Goal: Information Seeking & Learning: Learn about a topic

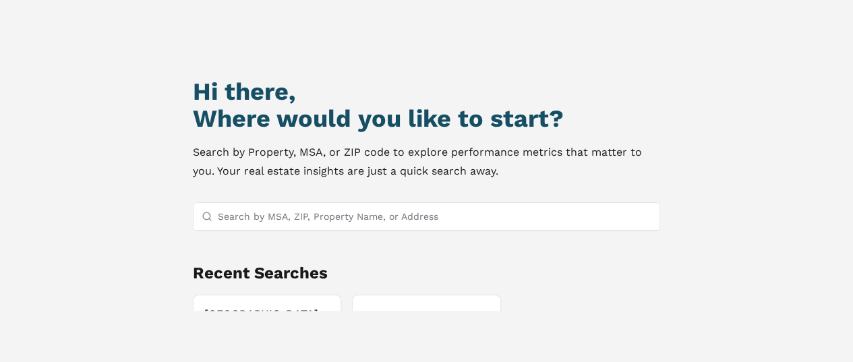
click at [264, 209] on input "Search by MSA, ZIP, Property Name, or Address" at bounding box center [435, 216] width 434 height 27
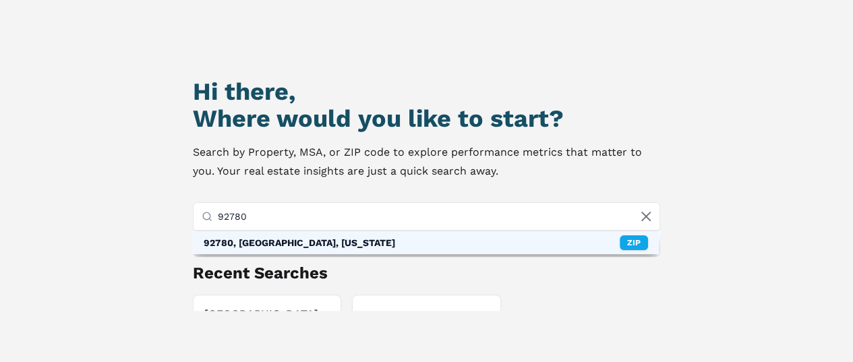
type input "92780"
click at [278, 242] on div "92780, [GEOGRAPHIC_DATA], [US_STATE]" at bounding box center [300, 242] width 192 height 13
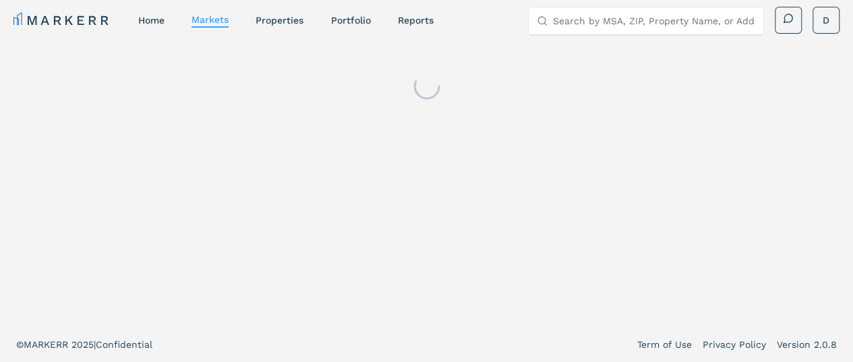
scroll to position [8, 0]
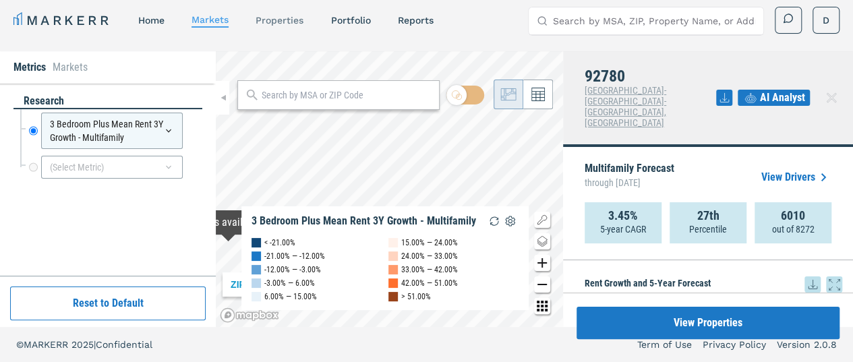
click at [287, 16] on link "properties" at bounding box center [280, 20] width 48 height 11
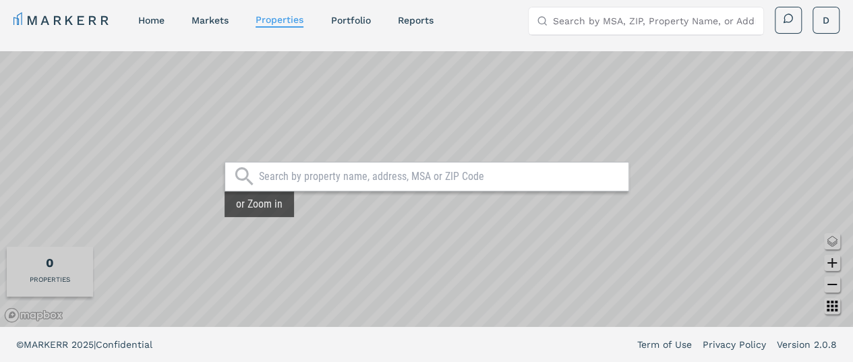
click at [286, 177] on input "text" at bounding box center [440, 176] width 363 height 13
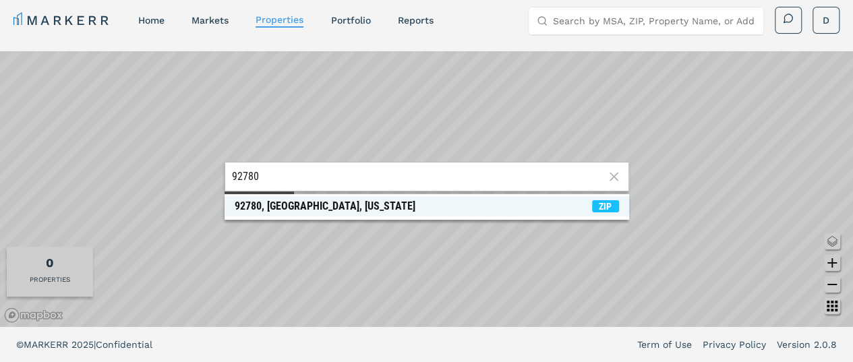
type input "92780"
click at [291, 205] on div "92780, [GEOGRAPHIC_DATA], [US_STATE]" at bounding box center [325, 206] width 181 height 13
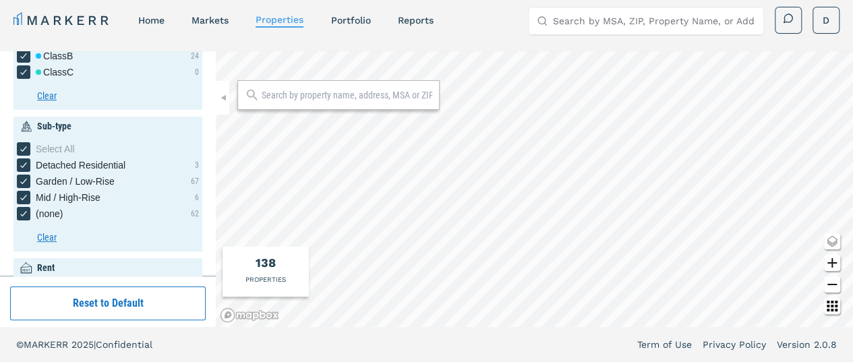
scroll to position [135, 0]
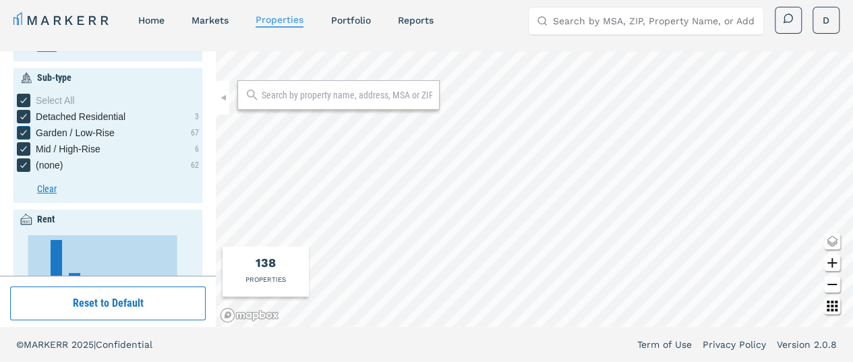
click at [54, 133] on span "Garden / Low-Rise" at bounding box center [75, 132] width 79 height 13
click at [26, 133] on input "Garden / Low-Rise" at bounding box center [21, 130] width 9 height 9
checkbox input "false"
click at [26, 135] on div "Garden / Low-Rise checkbox input" at bounding box center [23, 132] width 13 height 13
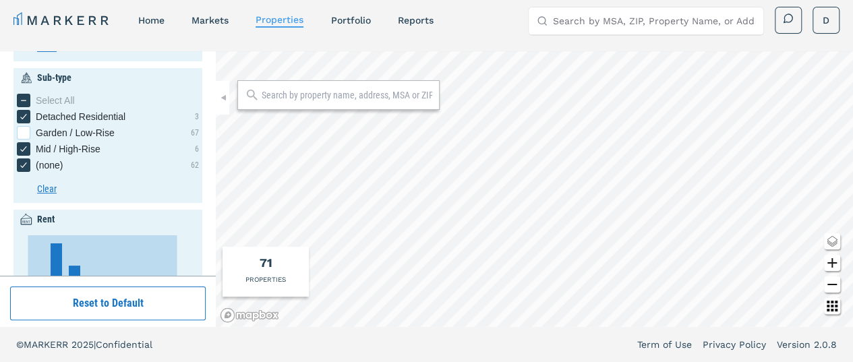
click at [26, 135] on input "Garden / Low-Rise" at bounding box center [21, 130] width 9 height 9
checkbox input "true"
click at [23, 117] on icon "Detached Residential checkbox input" at bounding box center [23, 116] width 11 height 11
click at [23, 117] on input "Detached Residential" at bounding box center [21, 114] width 9 height 9
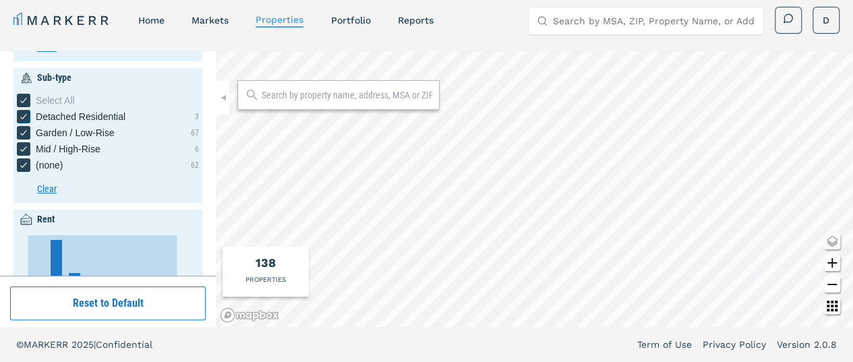
checkbox input "false"
click at [22, 99] on icon "[object Object] checkbox input" at bounding box center [23, 100] width 11 height 11
click at [22, 99] on input "Select All" at bounding box center [21, 98] width 9 height 9
checkbox input "true"
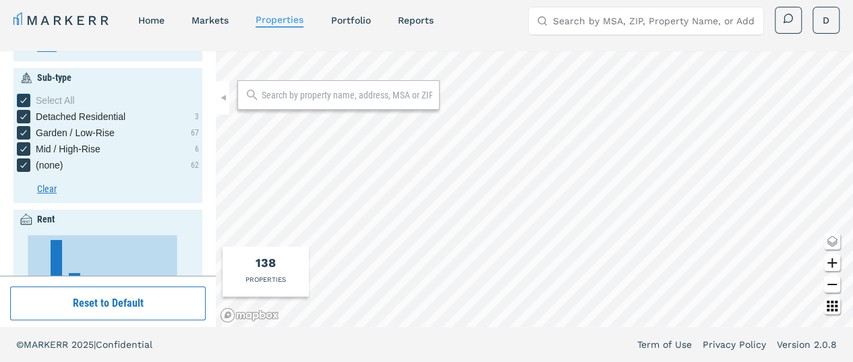
click at [22, 100] on icon "[object Object] checkbox input" at bounding box center [23, 100] width 11 height 11
click at [22, 100] on input "Select All" at bounding box center [21, 98] width 9 height 9
checkbox input "false"
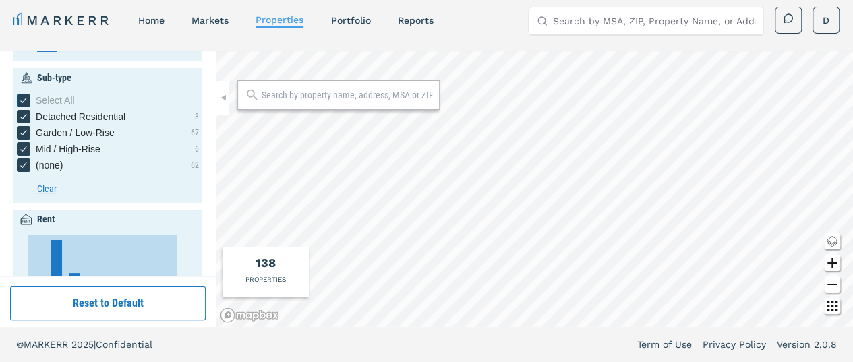
checkbox input "false"
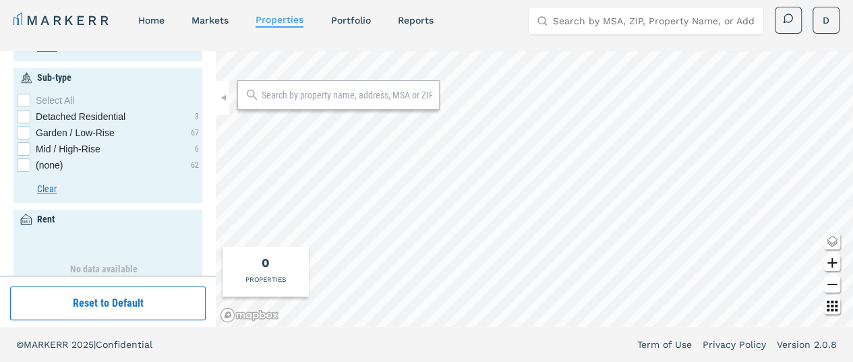
click at [21, 131] on div "Garden / Low-Rise checkbox input" at bounding box center [23, 132] width 13 height 13
click at [21, 131] on input "Garden / Low-Rise" at bounding box center [21, 130] width 9 height 9
checkbox input "true"
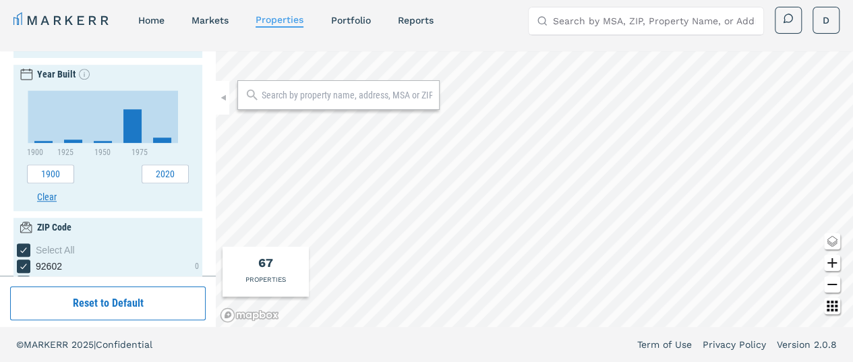
scroll to position [674, 0]
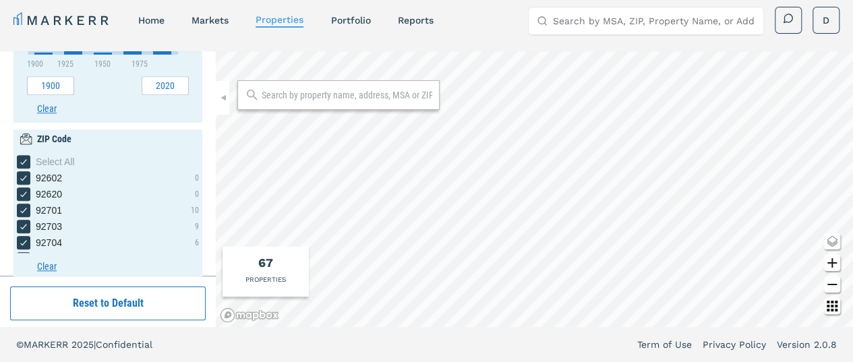
click at [49, 268] on button "Clear" at bounding box center [118, 267] width 162 height 14
click at [43, 265] on button "Clear" at bounding box center [118, 267] width 162 height 14
drag, startPoint x: 43, startPoint y: 265, endPoint x: 43, endPoint y: 253, distance: 12.1
click at [43, 264] on button "Clear" at bounding box center [118, 267] width 162 height 14
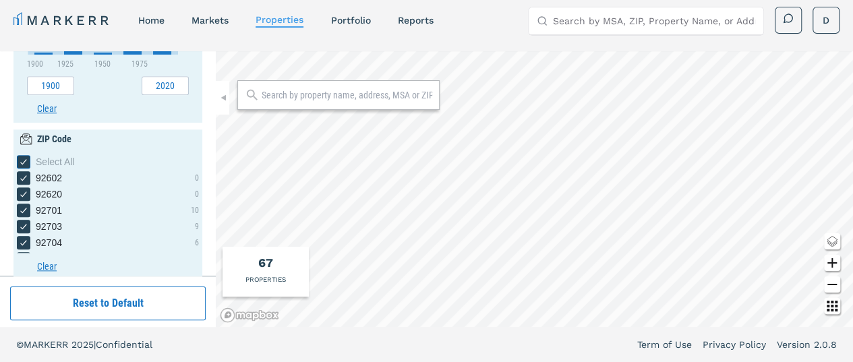
drag, startPoint x: 35, startPoint y: 167, endPoint x: 30, endPoint y: 160, distance: 8.1
click at [36, 165] on div "Select All" at bounding box center [117, 161] width 163 height 13
click at [26, 164] on input "Select All" at bounding box center [21, 159] width 9 height 9
checkbox input "false"
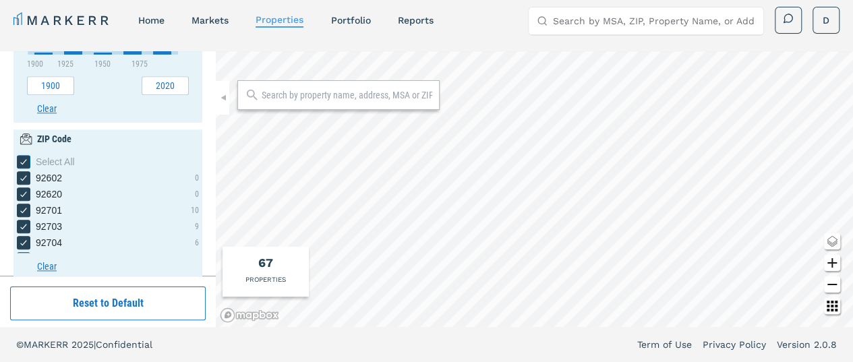
checkbox input "false"
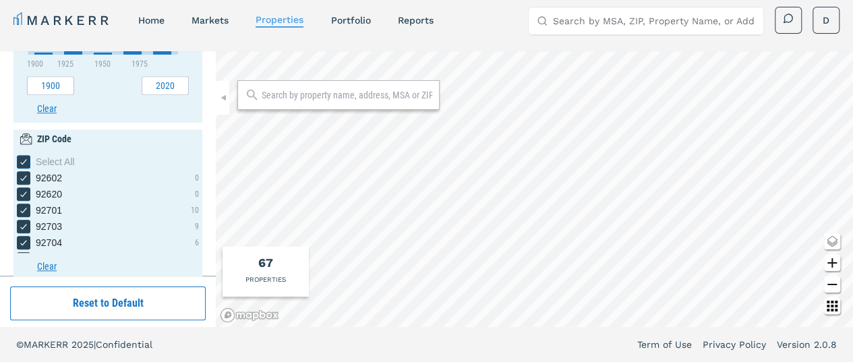
checkbox input "false"
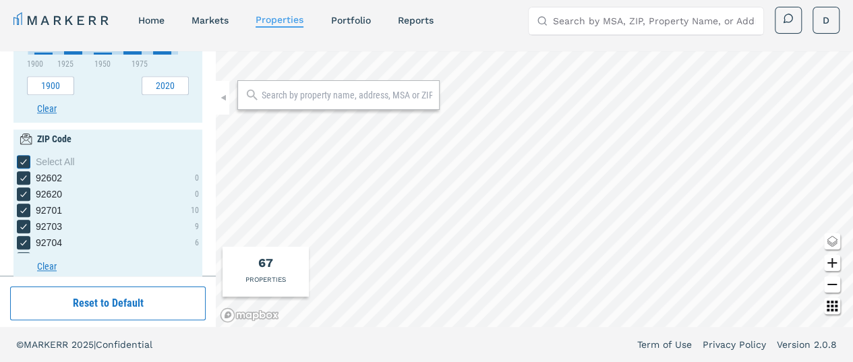
checkbox input "false"
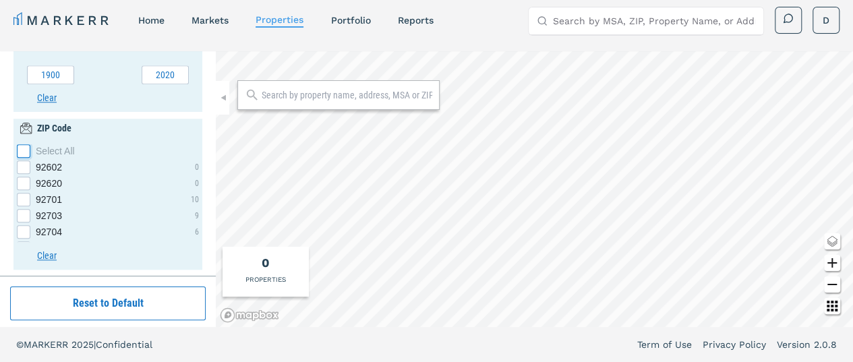
scroll to position [688, 0]
click at [297, 97] on input "text" at bounding box center [347, 94] width 171 height 13
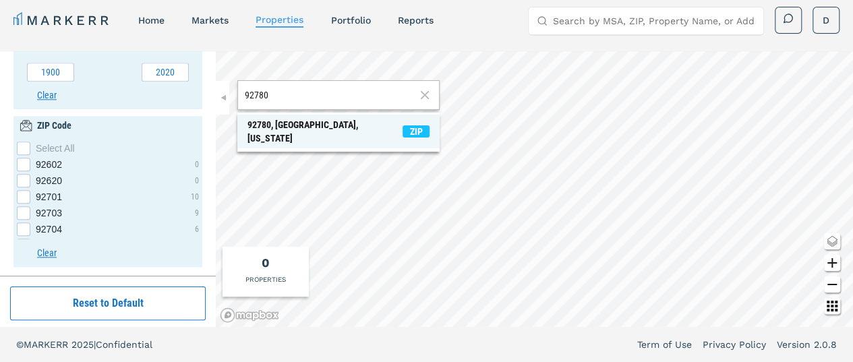
type input "92780"
click at [294, 123] on div "92780, [GEOGRAPHIC_DATA], [US_STATE]" at bounding box center [324, 131] width 155 height 27
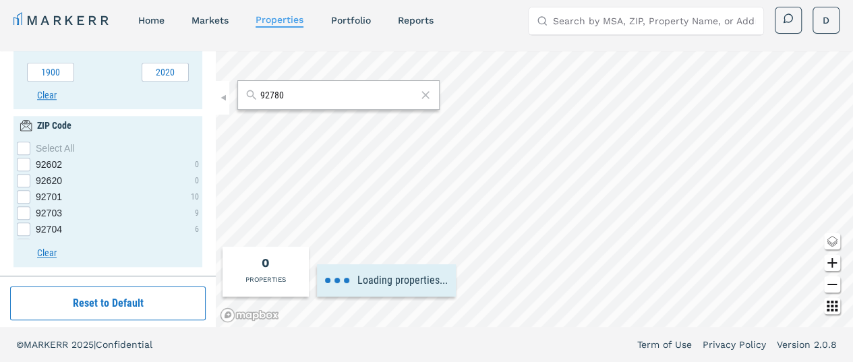
type input "0"
type input "1"
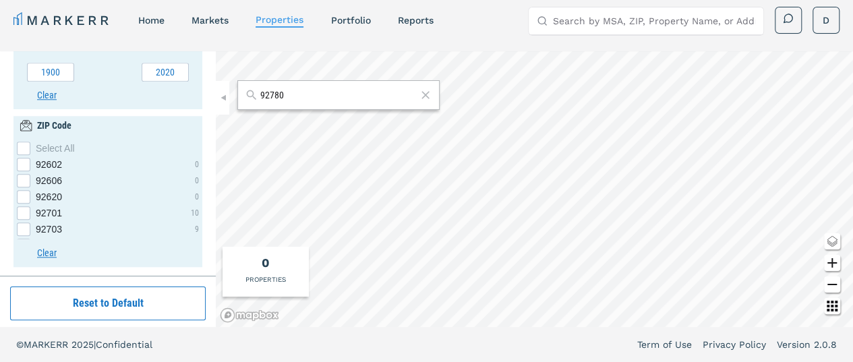
click at [600, 22] on input "Search by MSA, ZIP, Property Name, or Address" at bounding box center [654, 20] width 202 height 27
click at [552, 21] on div at bounding box center [646, 21] width 235 height 28
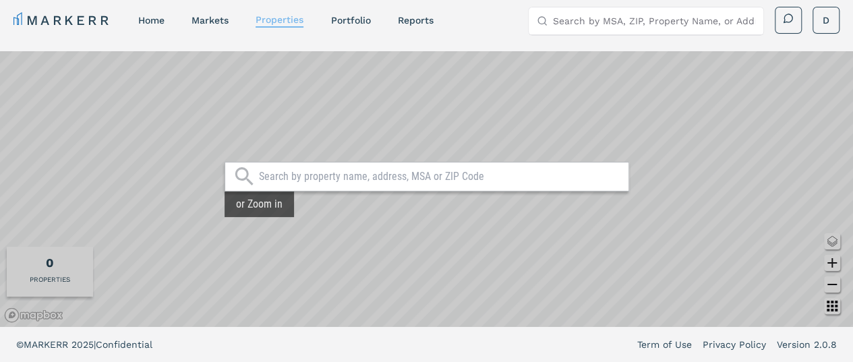
click at [281, 22] on link "properties" at bounding box center [280, 19] width 48 height 11
click at [268, 177] on input "text" at bounding box center [440, 176] width 363 height 13
click at [250, 210] on div "or Zoom in" at bounding box center [259, 205] width 69 height 26
click at [90, 253] on div "0 PROPERTIES" at bounding box center [50, 272] width 86 height 50
click at [55, 272] on div "0 PROPERTIES" at bounding box center [50, 272] width 86 height 50
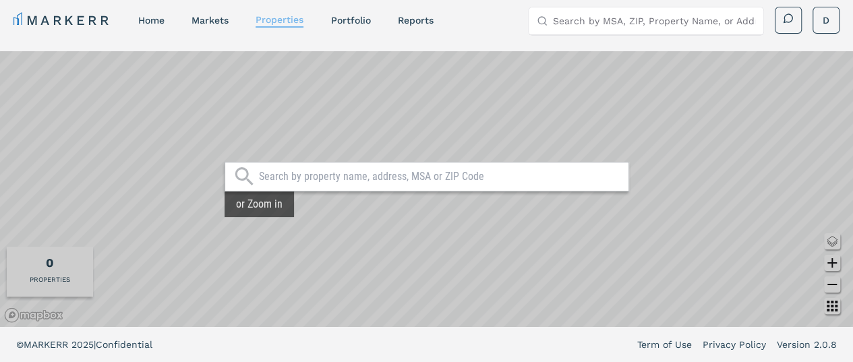
click at [279, 14] on link "properties" at bounding box center [280, 19] width 48 height 11
click at [346, 20] on link "Portfolio" at bounding box center [350, 20] width 40 height 11
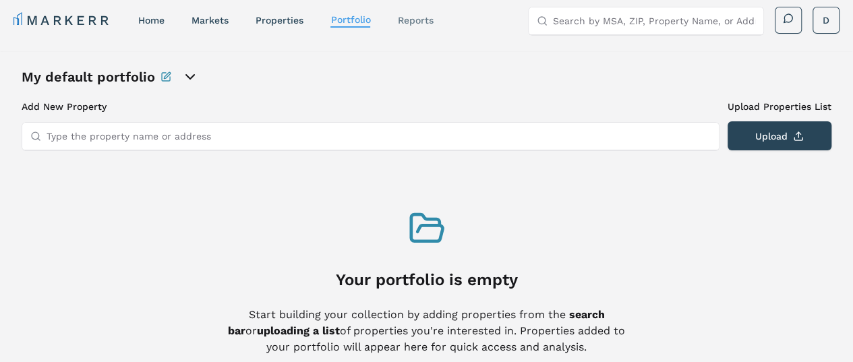
click at [409, 17] on link "reports" at bounding box center [415, 20] width 36 height 11
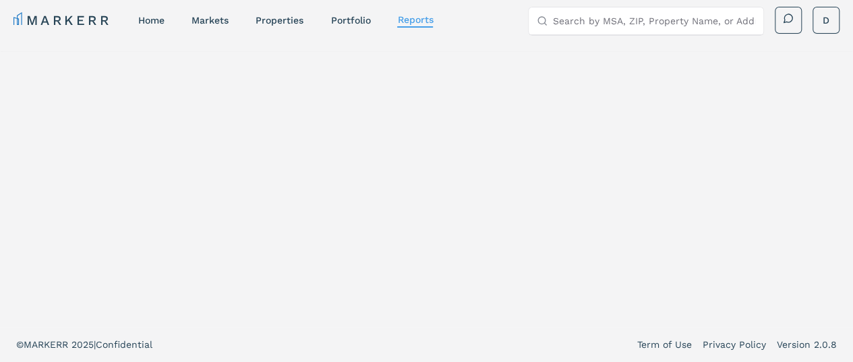
select select "-release_date"
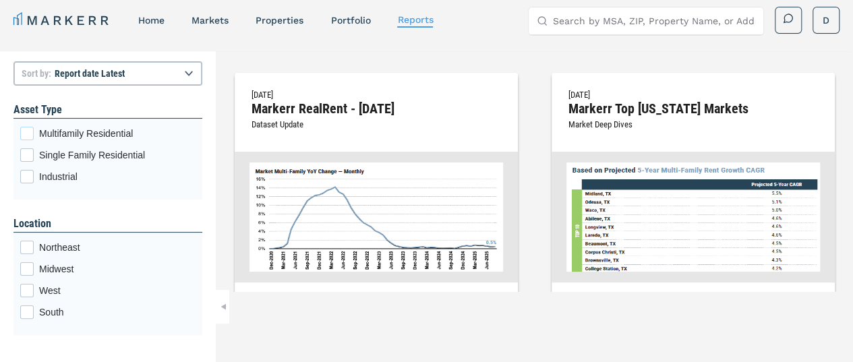
click at [24, 135] on div "Multifamily Residential checkbox input" at bounding box center [26, 133] width 13 height 13
click at [24, 135] on input "Multifamily Residential" at bounding box center [24, 131] width 9 height 9
click at [152, 15] on link "home" at bounding box center [151, 20] width 26 height 11
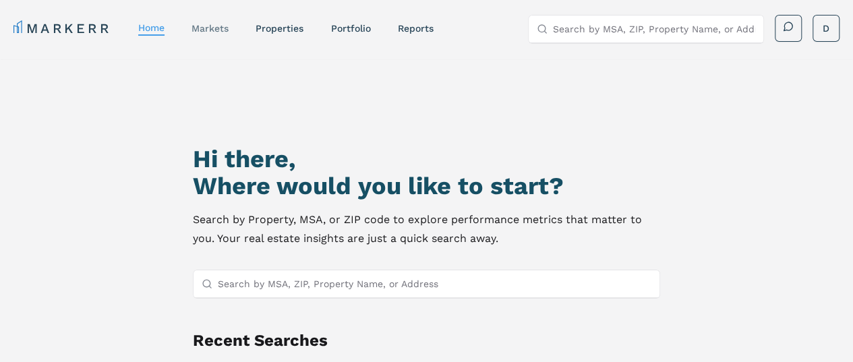
click at [207, 26] on link "markets" at bounding box center [210, 28] width 37 height 11
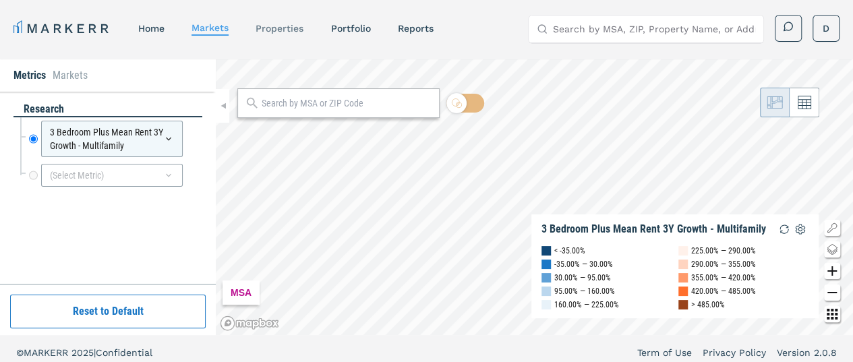
click at [279, 23] on link "properties" at bounding box center [280, 28] width 48 height 11
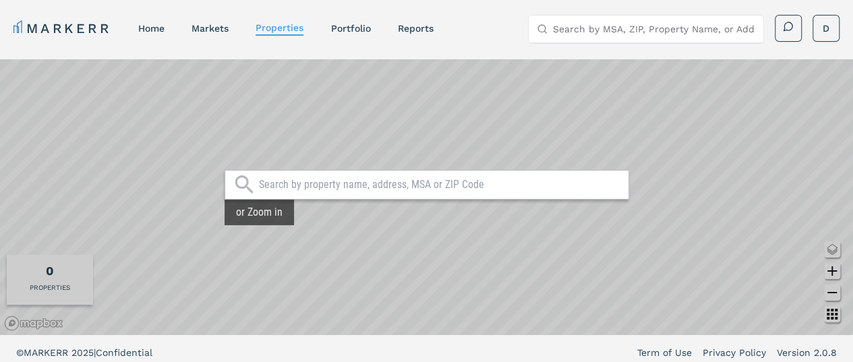
click at [70, 276] on div "0 PROPERTIES" at bounding box center [50, 280] width 86 height 50
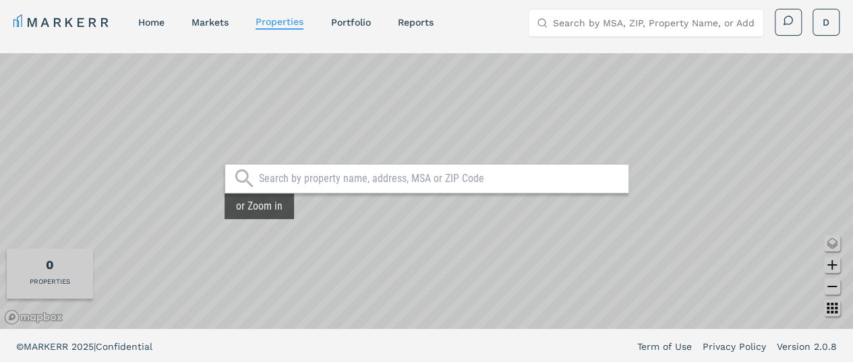
scroll to position [8, 0]
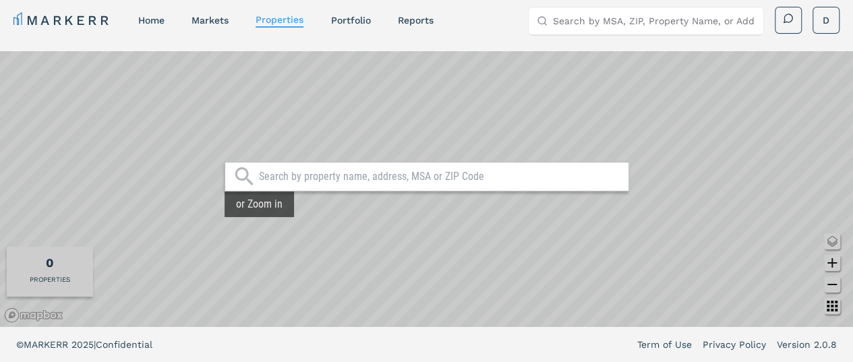
click at [270, 175] on input "text" at bounding box center [440, 176] width 363 height 13
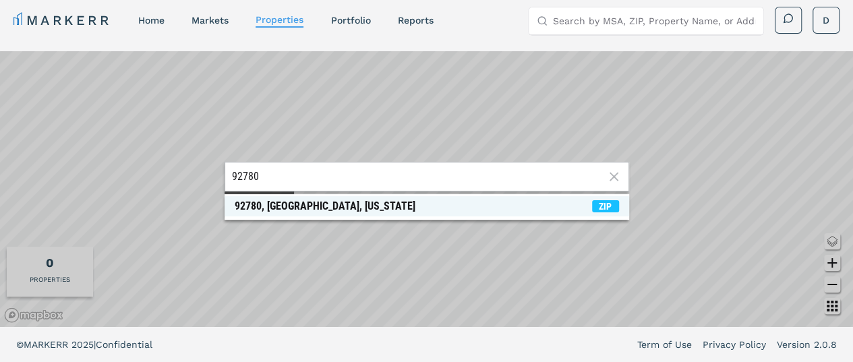
type input "92780"
click at [272, 198] on span "92780, [GEOGRAPHIC_DATA], [US_STATE] ZIP" at bounding box center [427, 206] width 405 height 20
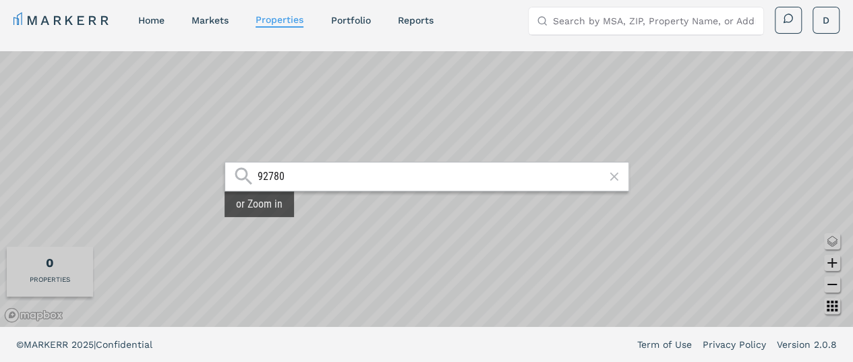
click at [270, 207] on div "or Zoom in" at bounding box center [259, 205] width 69 height 26
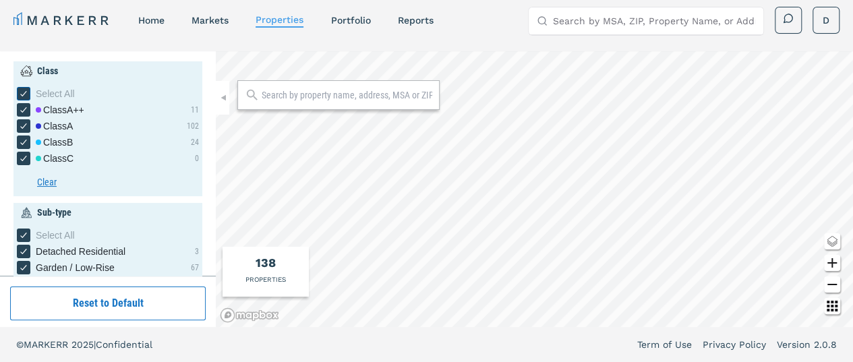
click at [26, 91] on icon "[object Object] checkbox input" at bounding box center [23, 93] width 11 height 11
click at [26, 91] on input "Select All" at bounding box center [21, 91] width 9 height 9
checkbox input "false"
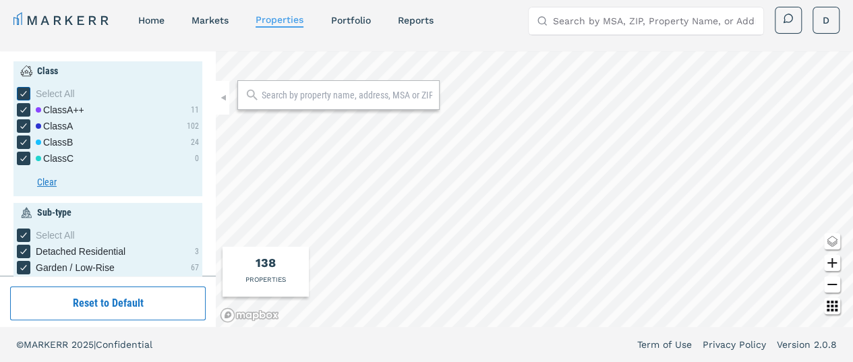
checkbox input "false"
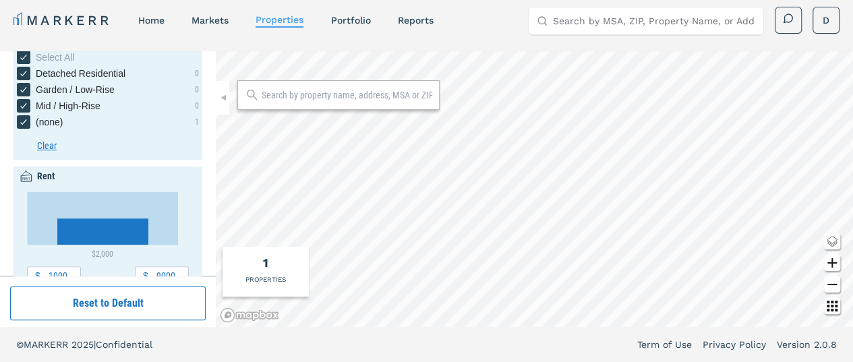
scroll to position [202, 0]
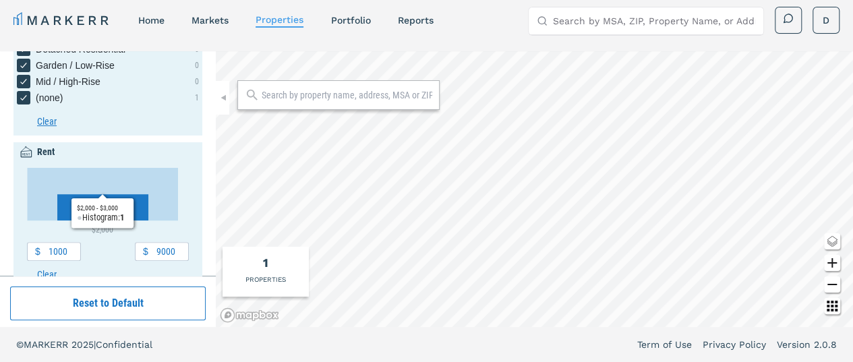
click at [38, 141] on div "Class Select All Class A++ 11 Class A 102 Class B 24 Class C 0 Clear Sub-type S…" at bounding box center [107, 306] width 189 height 894
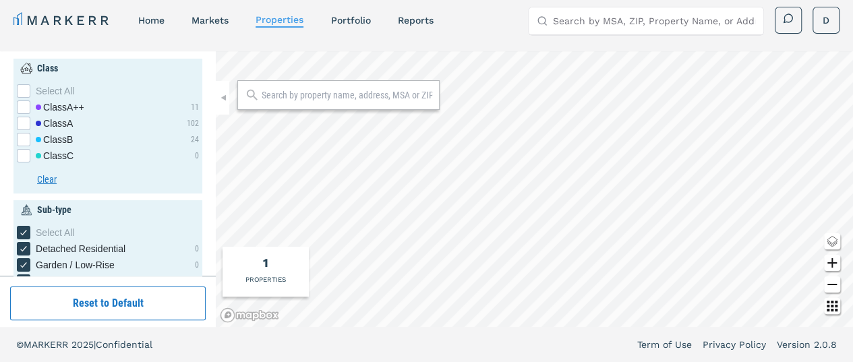
scroll to position [0, 0]
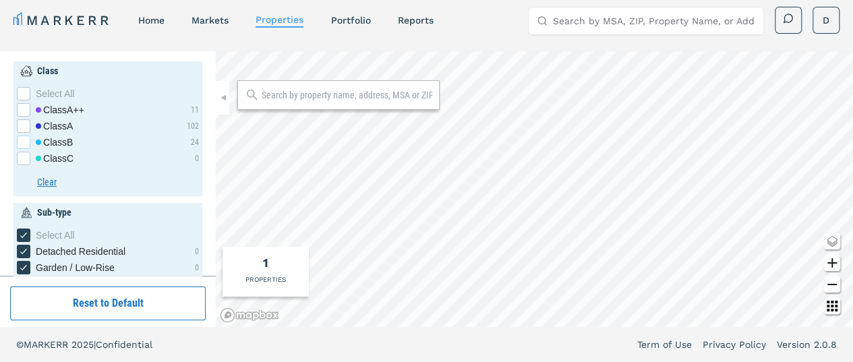
click at [20, 138] on div "[object Object] checkbox input" at bounding box center [23, 142] width 13 height 13
click at [20, 138] on input "Class B" at bounding box center [21, 140] width 9 height 9
checkbox input "true"
click at [23, 158] on div "[object Object] checkbox input" at bounding box center [23, 158] width 13 height 13
click at [23, 158] on input "Class C" at bounding box center [21, 156] width 9 height 9
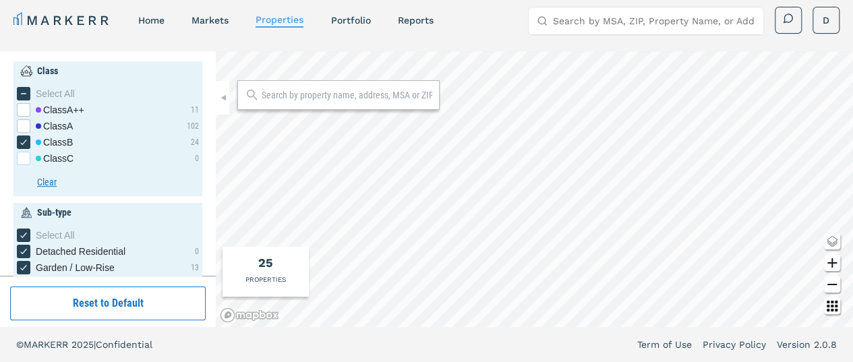
checkbox input "true"
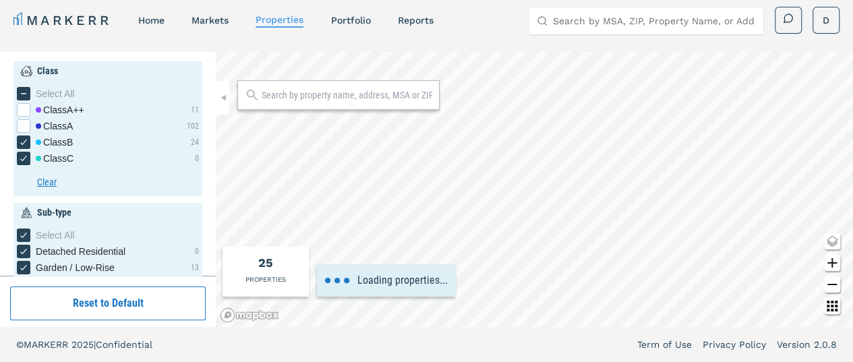
type input "1500"
type input "5000"
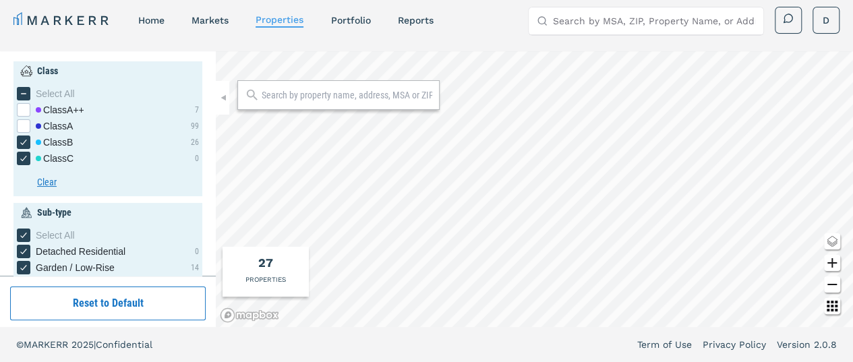
scroll to position [81, 0]
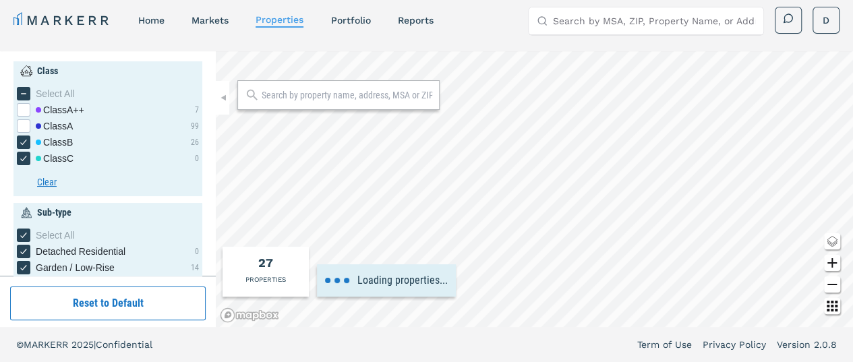
type input "1000"
type input "9000"
type input "6.5"
type input "8000"
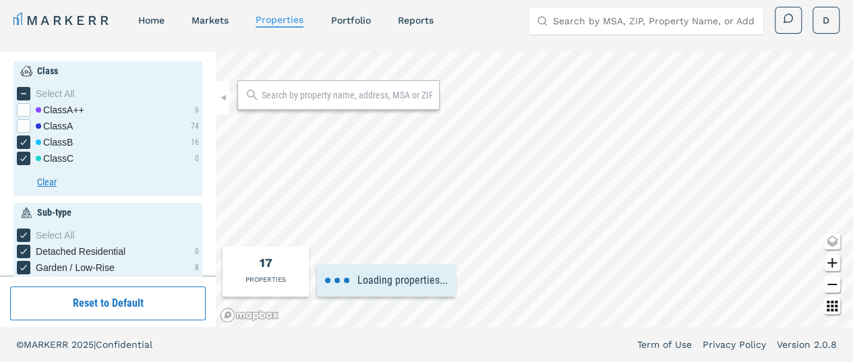
type input "5"
type input "1920"
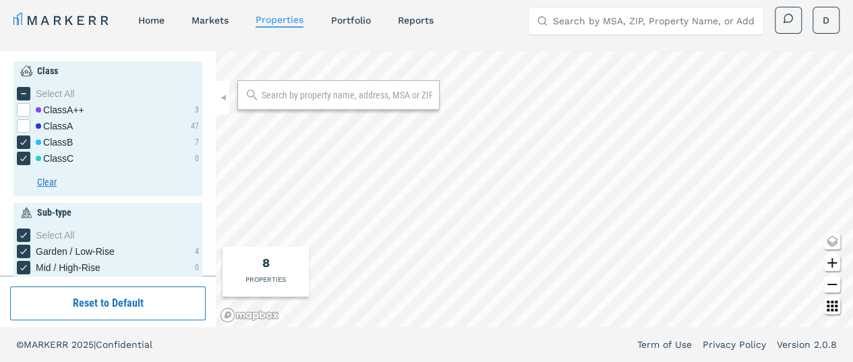
scroll to position [0, 0]
click at [416, 21] on link "reports" at bounding box center [415, 20] width 36 height 11
select select "-release_date"
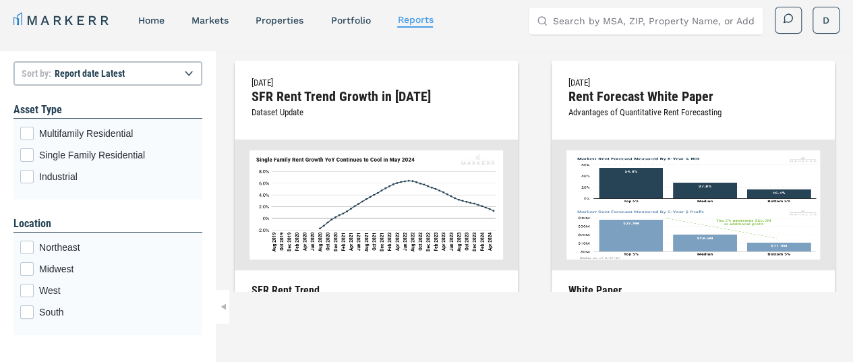
scroll to position [5462, 0]
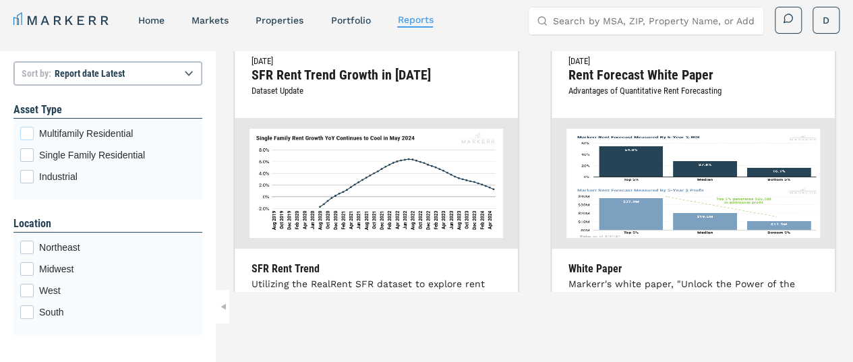
click at [26, 134] on div "Multifamily Residential checkbox input" at bounding box center [26, 133] width 13 height 13
click at [26, 134] on input "Multifamily Residential" at bounding box center [24, 131] width 9 height 9
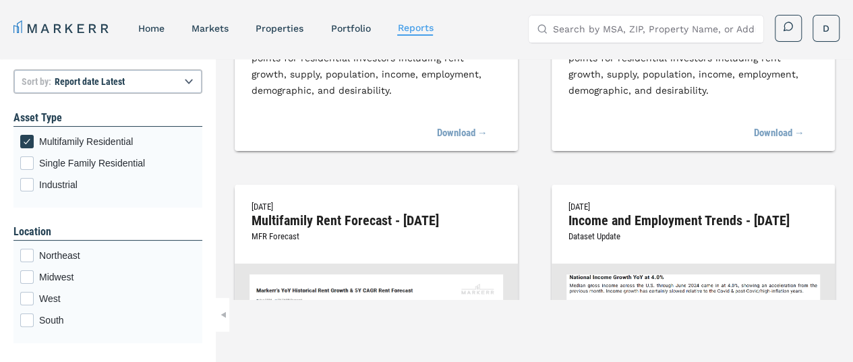
scroll to position [0, 0]
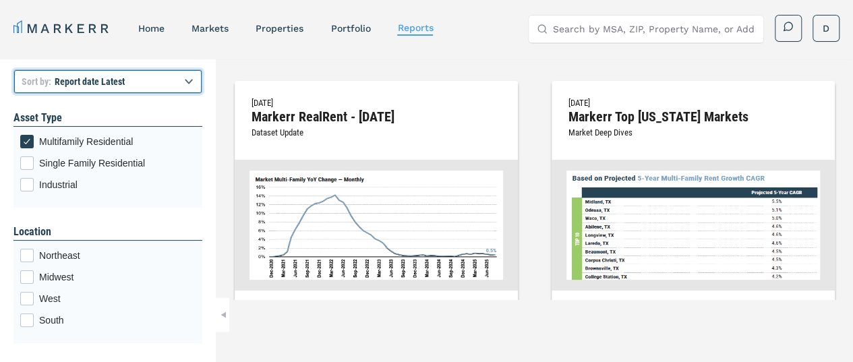
click at [154, 79] on select "Report title A to Z Report title Z to A Report date Latest Report date Oldest" at bounding box center [107, 81] width 189 height 24
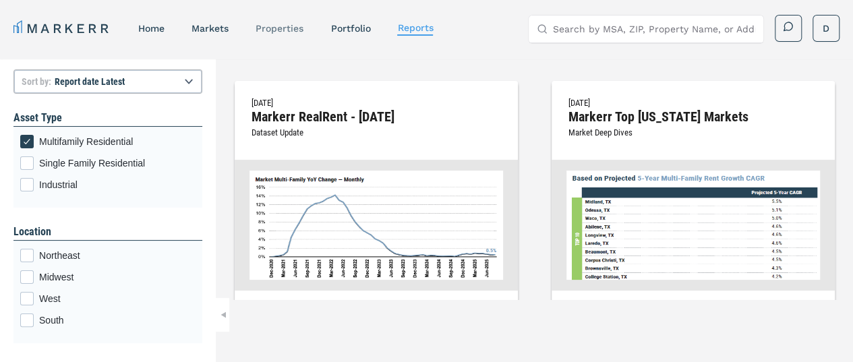
click at [293, 28] on link "properties" at bounding box center [280, 28] width 48 height 11
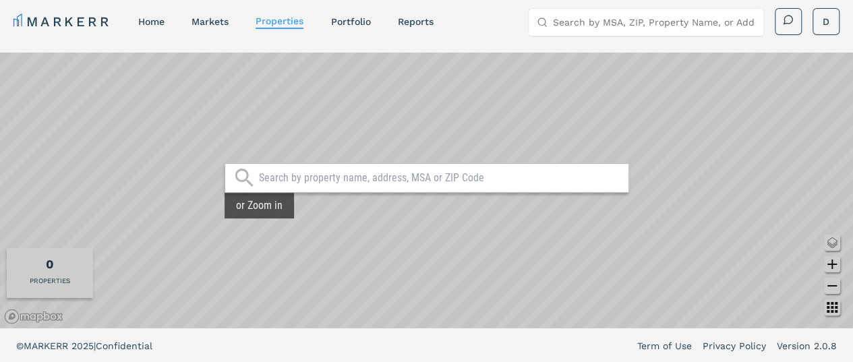
scroll to position [8, 0]
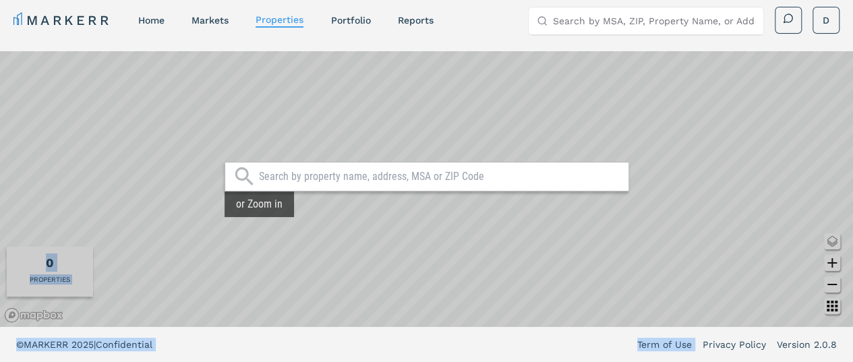
drag, startPoint x: 701, startPoint y: 359, endPoint x: 838, endPoint y: 269, distance: 163.7
click at [838, 269] on div "MARKERR home markets properties Portfolio reports Search by MSA, ZIP, Property …" at bounding box center [426, 177] width 853 height 370
click at [154, 22] on link "home" at bounding box center [151, 20] width 26 height 11
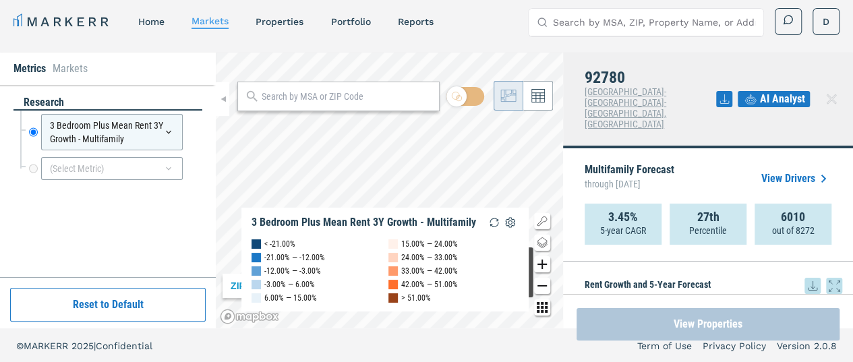
scroll to position [8, 0]
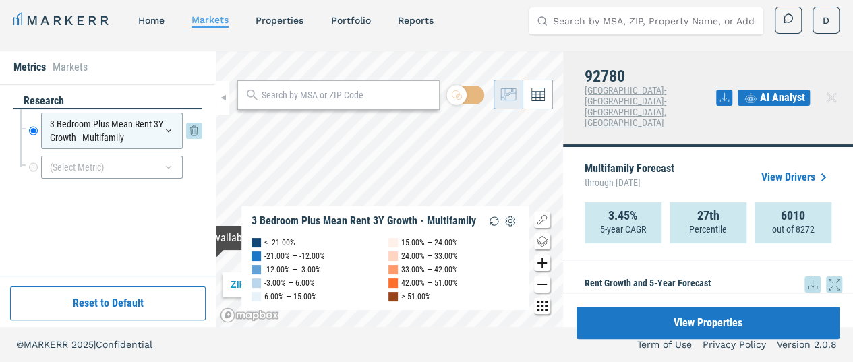
click at [169, 128] on icon at bounding box center [168, 130] width 11 height 11
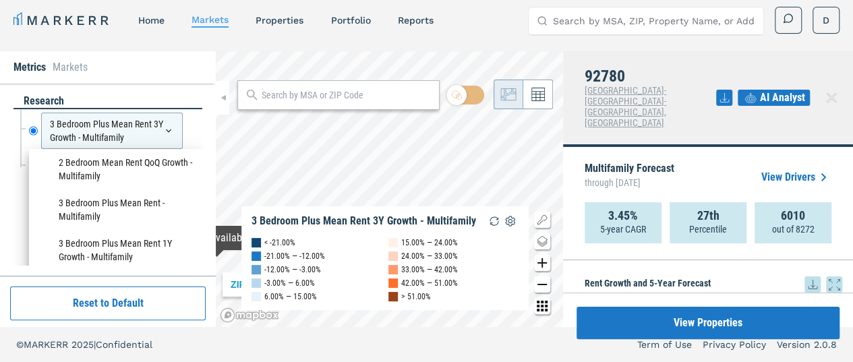
click at [124, 310] on button "Reset to Default" at bounding box center [108, 304] width 196 height 34
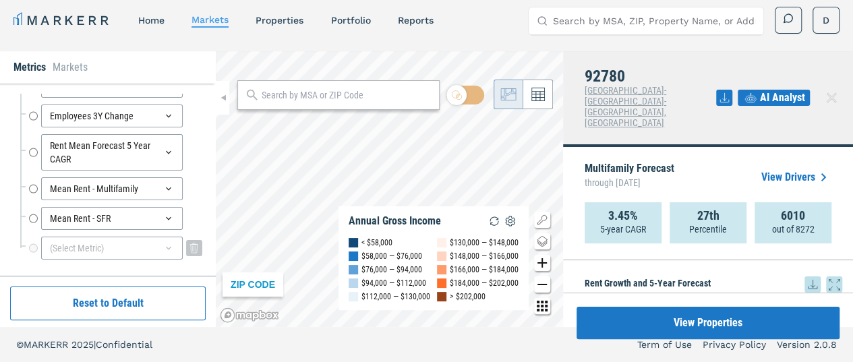
scroll to position [70, 0]
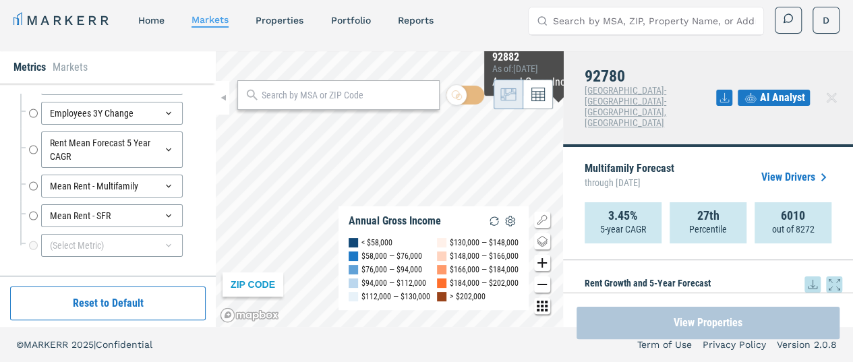
click at [713, 307] on button "View Properties" at bounding box center [708, 323] width 263 height 32
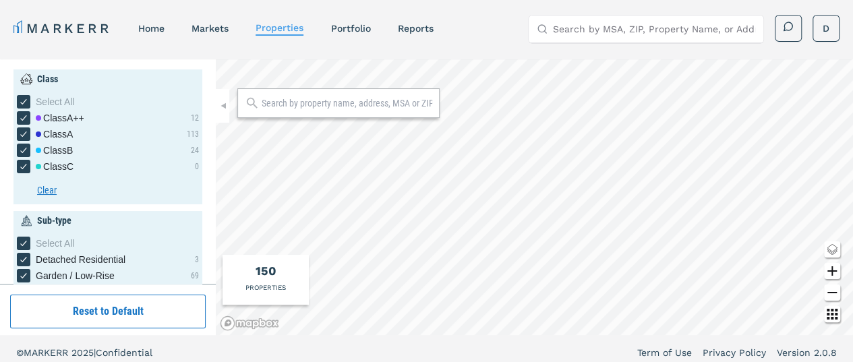
click at [225, 55] on div "MARKERR home markets properties Portfolio reports Search by MSA, ZIP, Property …" at bounding box center [426, 185] width 853 height 370
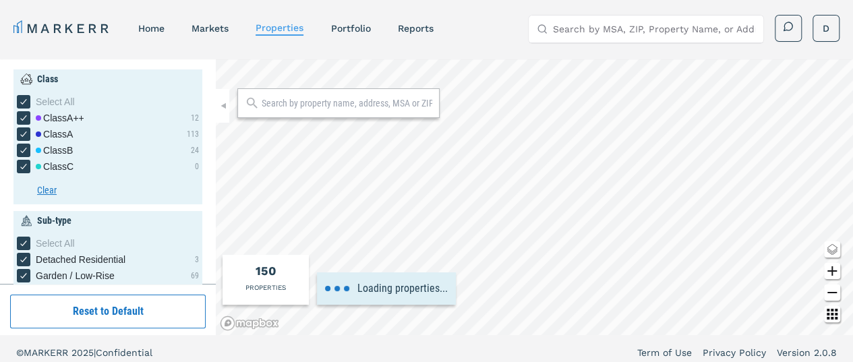
type input "0"
type input "5.5"
type input "1960"
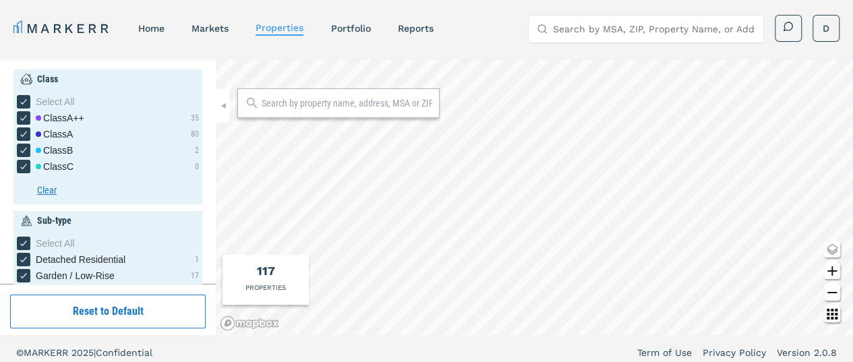
click at [374, 361] on html "MARKERR home markets properties Portfolio reports Search by MSA, ZIP, Property …" at bounding box center [426, 185] width 853 height 370
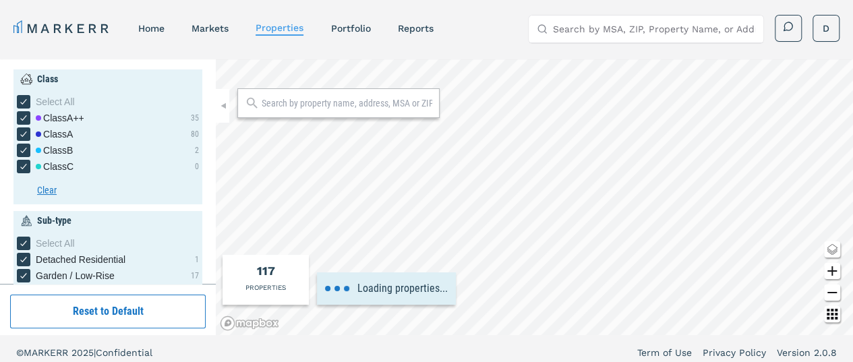
type input "1000"
type input "7"
type input "1900"
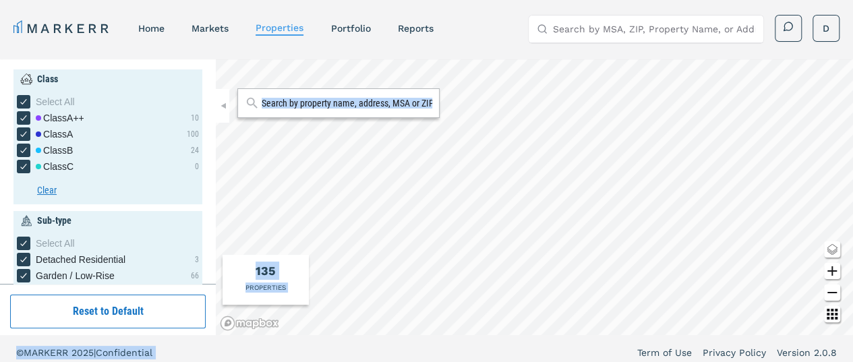
click at [394, 266] on div "MARKERR home markets properties Portfolio reports Search by MSA, ZIP, Property …" at bounding box center [426, 185] width 853 height 370
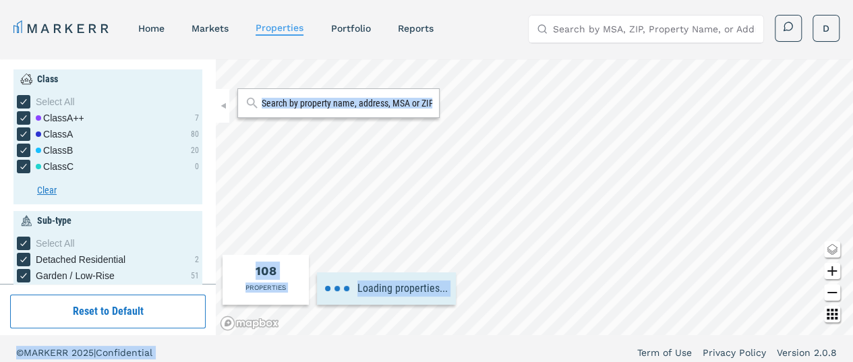
type input "9000"
type input "6.5"
type input "1000"
type input "8000"
type input "5"
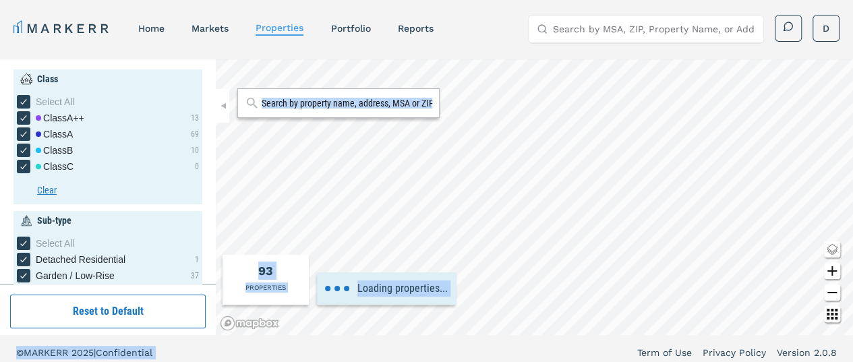
type input "1920"
type input "1500"
type input "5000"
type input "4.5"
type input "2.4"
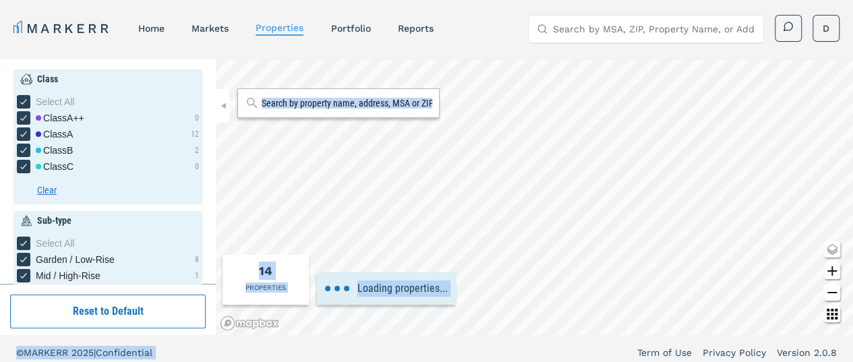
type input "3.6"
type input "2"
type input "4.5"
type input "2.4"
type input "3.8"
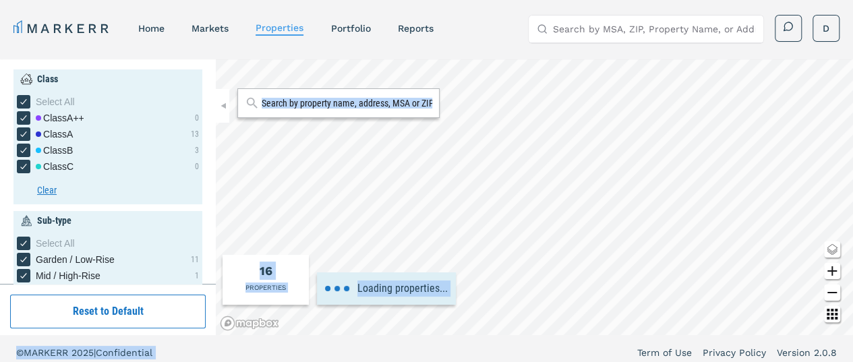
type input "3000"
type input "2.5"
type input "4"
type input "1975"
